Goal: Task Accomplishment & Management: Manage account settings

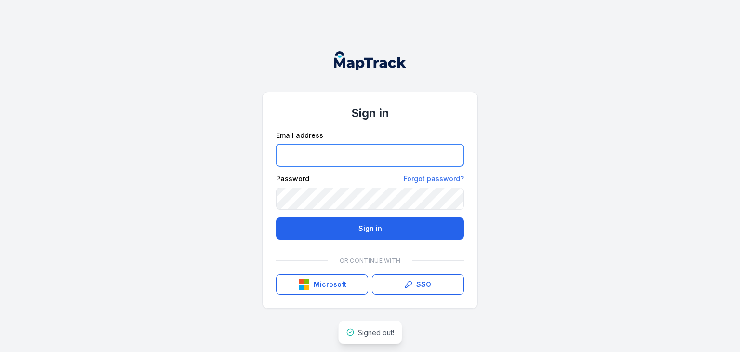
type input "**********"
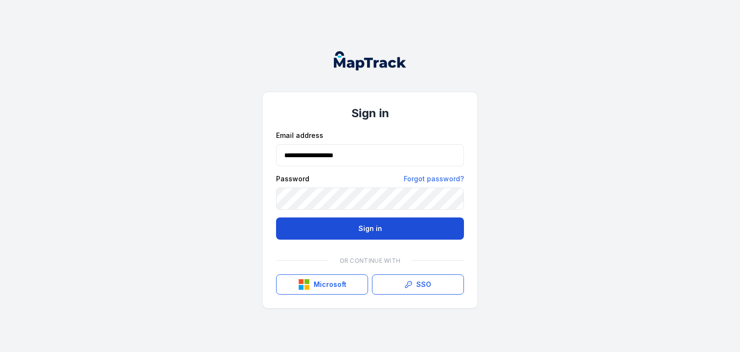
click at [373, 226] on button "Sign in" at bounding box center [370, 228] width 188 height 22
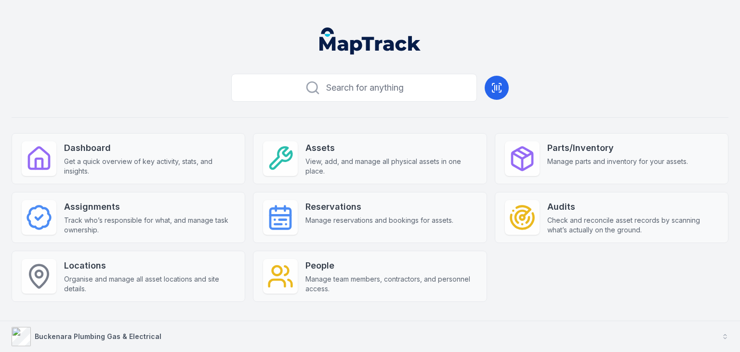
click at [128, 336] on strong "Buckenara Plumbing Gas & Electrical" at bounding box center [98, 336] width 127 height 8
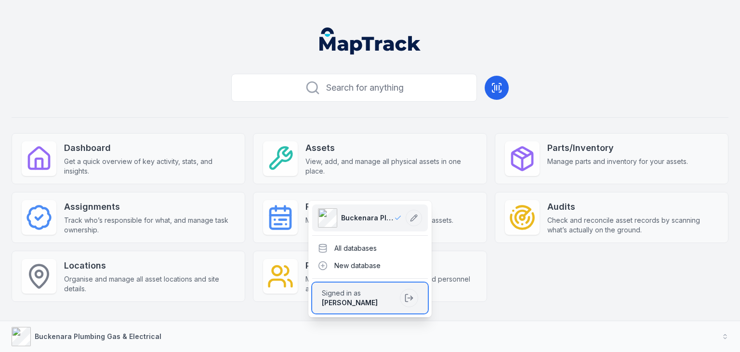
click at [352, 296] on span "Signed in as" at bounding box center [359, 293] width 74 height 10
